Goal: Task Accomplishment & Management: Use online tool/utility

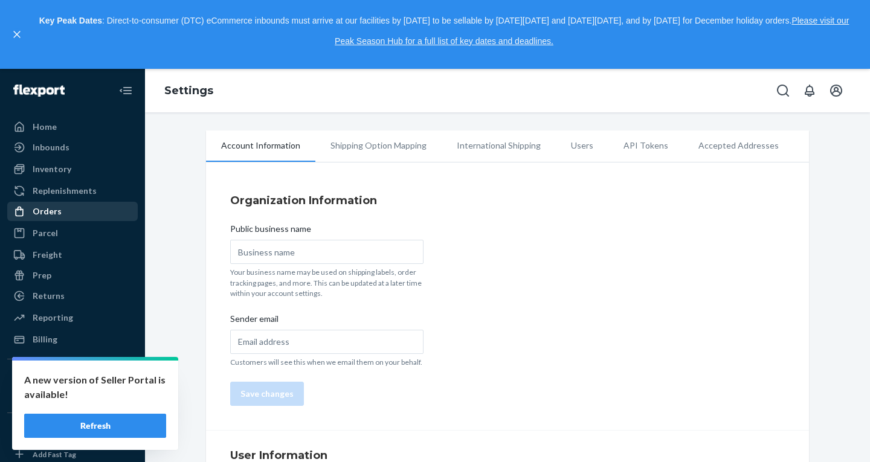
click at [75, 210] on div "Orders" at bounding box center [72, 211] width 128 height 17
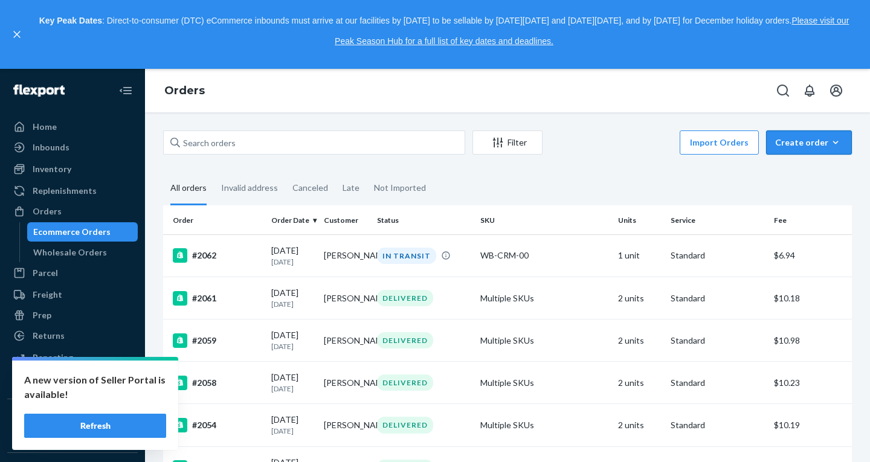
click at [788, 143] on div "Create order" at bounding box center [809, 142] width 68 height 12
click at [802, 198] on span "Removal order" at bounding box center [816, 198] width 75 height 8
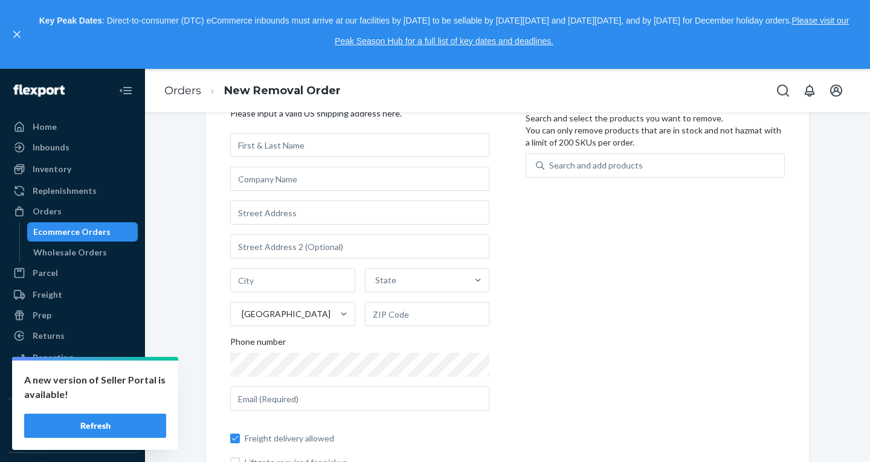
scroll to position [124, 0]
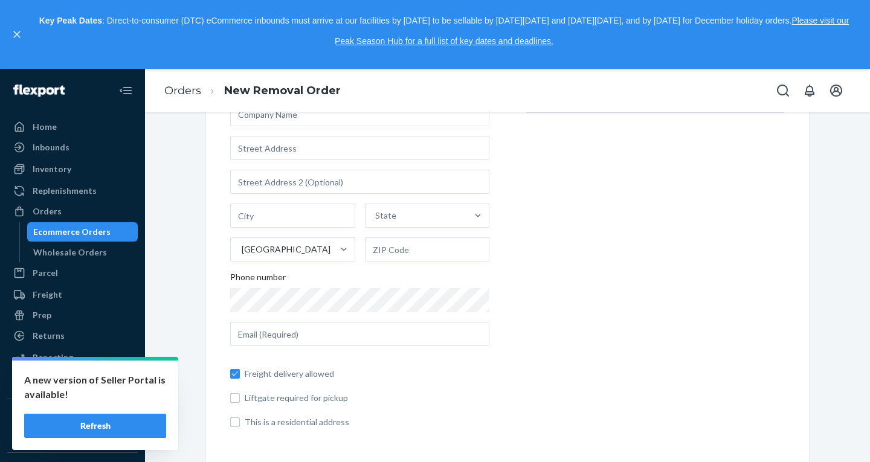
click at [257, 423] on span "This is a residential address" at bounding box center [367, 422] width 245 height 12
click at [240, 423] on input "This is a residential address" at bounding box center [235, 422] width 10 height 10
checkbox input "true"
click at [237, 375] on label "Freight delivery allowed" at bounding box center [359, 374] width 259 height 12
click at [237, 375] on input "Freight delivery allowed" at bounding box center [235, 374] width 10 height 10
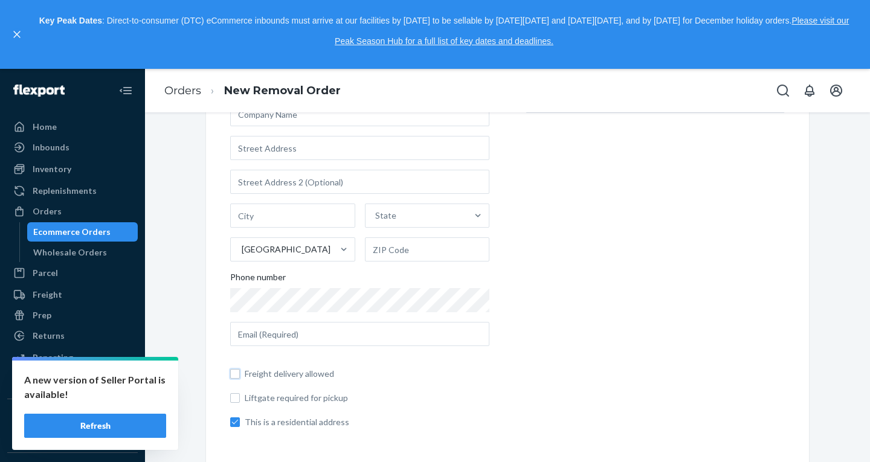
checkbox input "false"
click at [148, 422] on button "Refresh" at bounding box center [95, 426] width 142 height 24
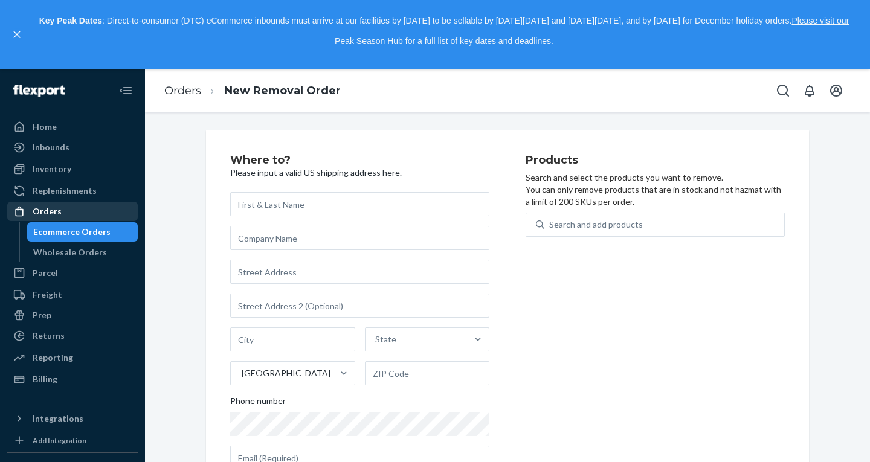
click at [66, 210] on div "Orders" at bounding box center [72, 211] width 128 height 17
